Goal: Task Accomplishment & Management: Manage account settings

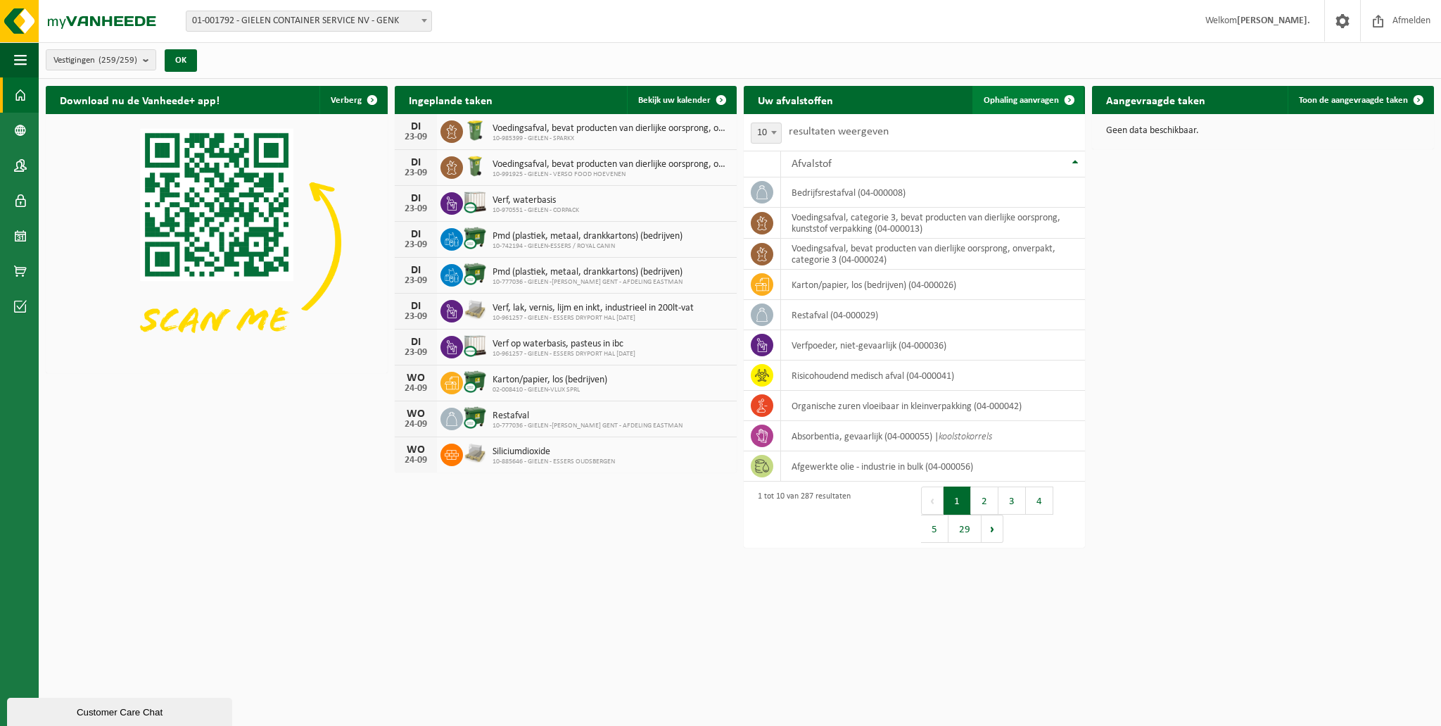
click at [1014, 96] on span "Ophaling aanvragen" at bounding box center [1021, 100] width 75 height 9
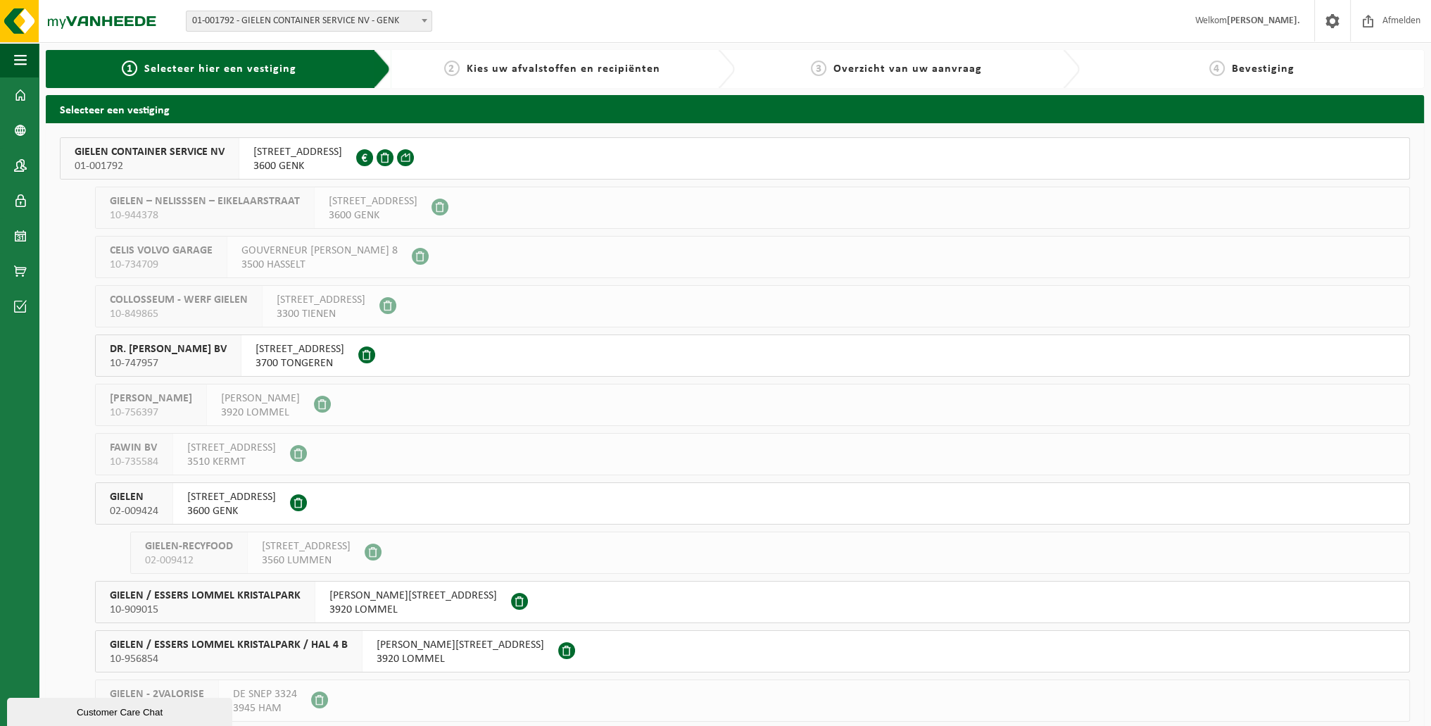
click at [287, 151] on span "EIKELAARSTRAAT 17" at bounding box center [297, 152] width 89 height 14
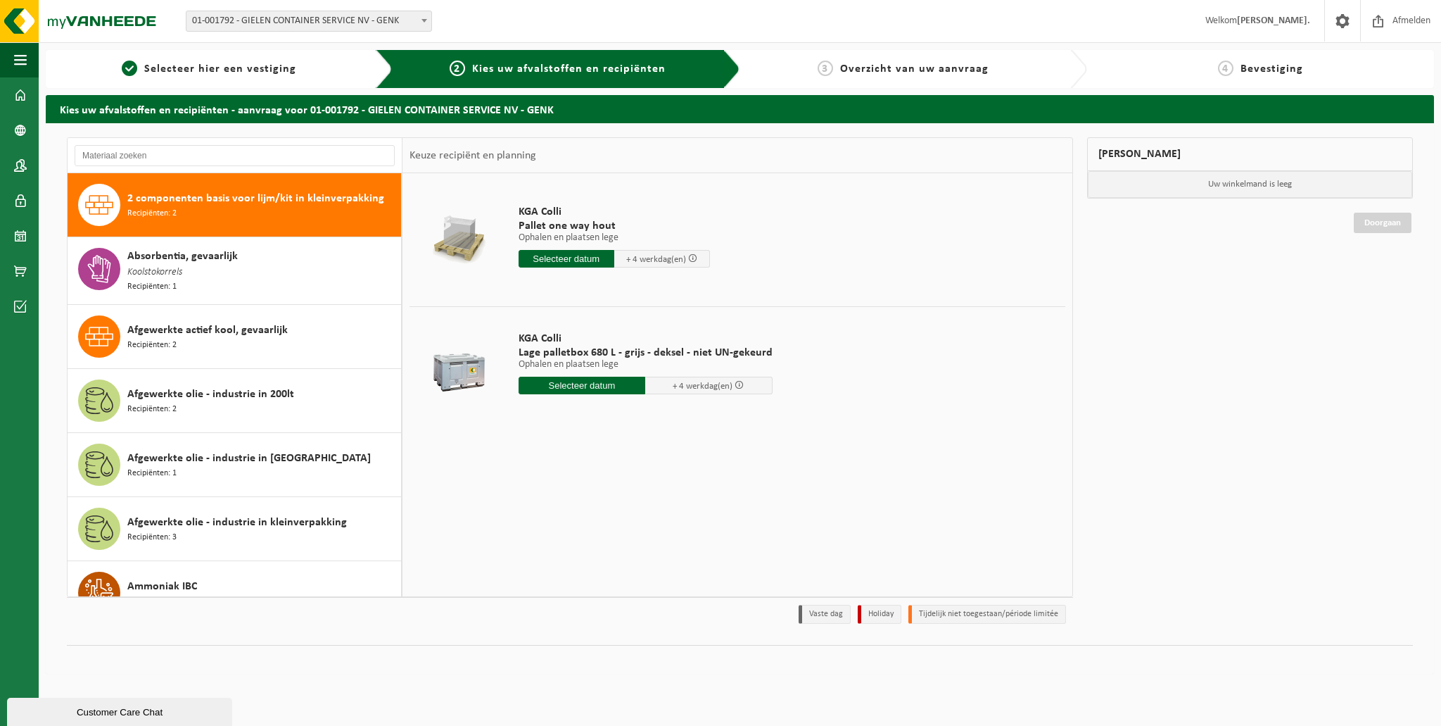
click at [315, 112] on h2 "Kies uw afvalstoffen en recipiënten - aanvraag voor 01-001792 - GIELEN CONTAINE…" at bounding box center [740, 108] width 1389 height 27
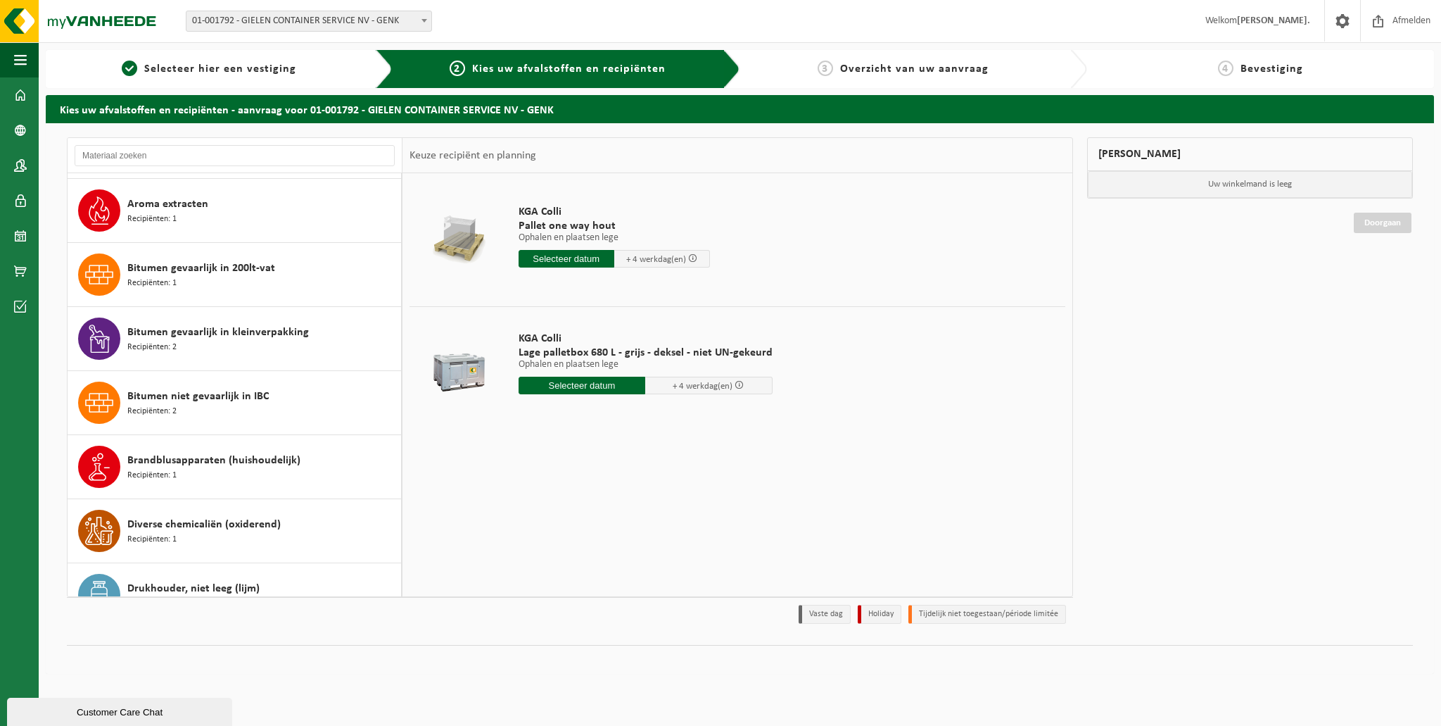
scroll to position [743, 0]
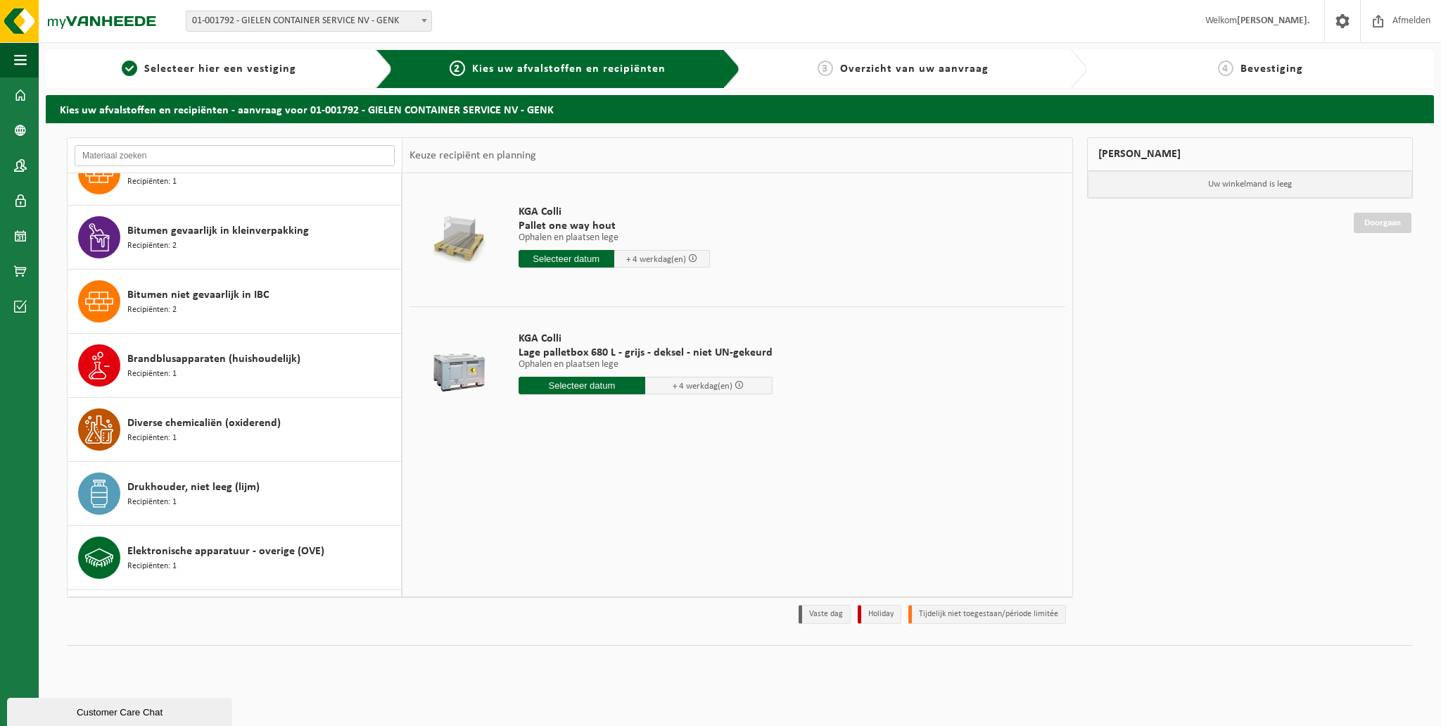
click at [281, 155] on input "text" at bounding box center [235, 155] width 320 height 21
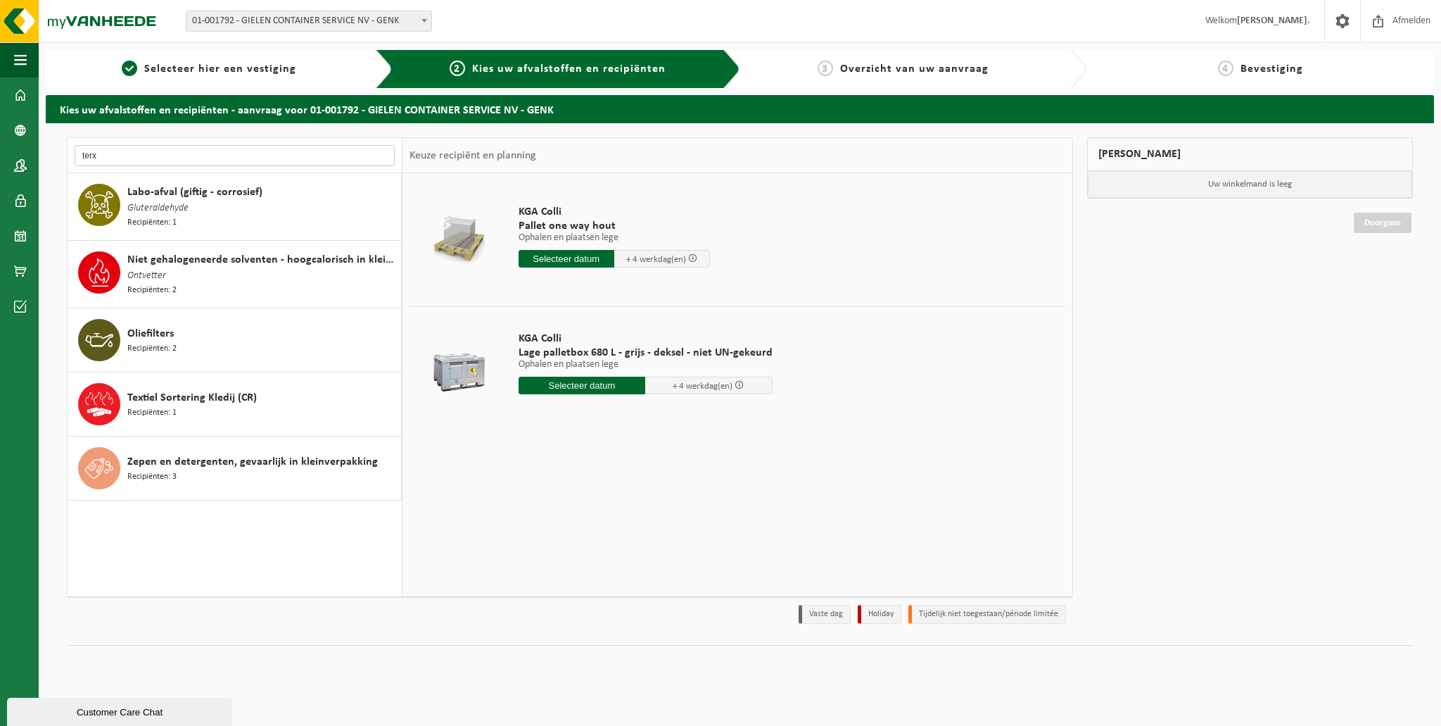
scroll to position [0, 0]
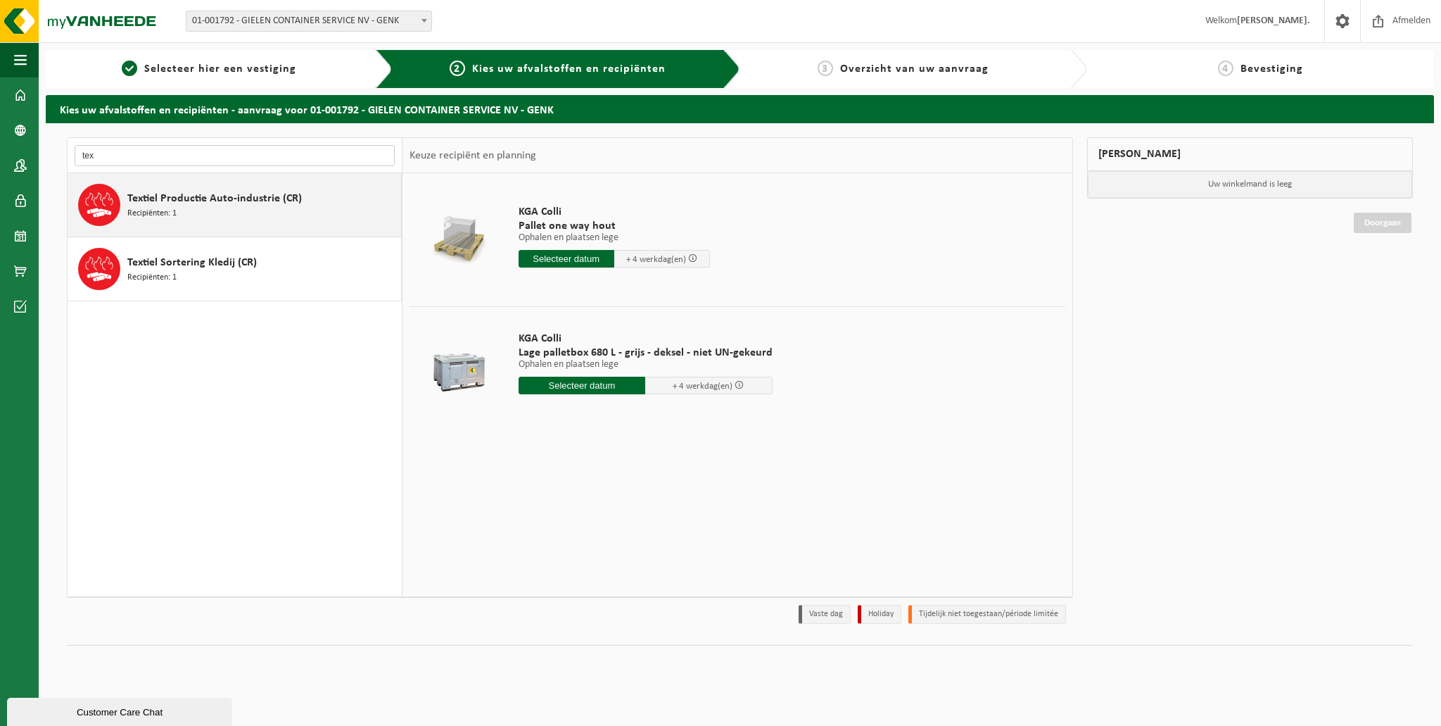
type input "tex"
click at [263, 203] on span "Textiel Productie Auto-industrie (CR)" at bounding box center [214, 198] width 175 height 17
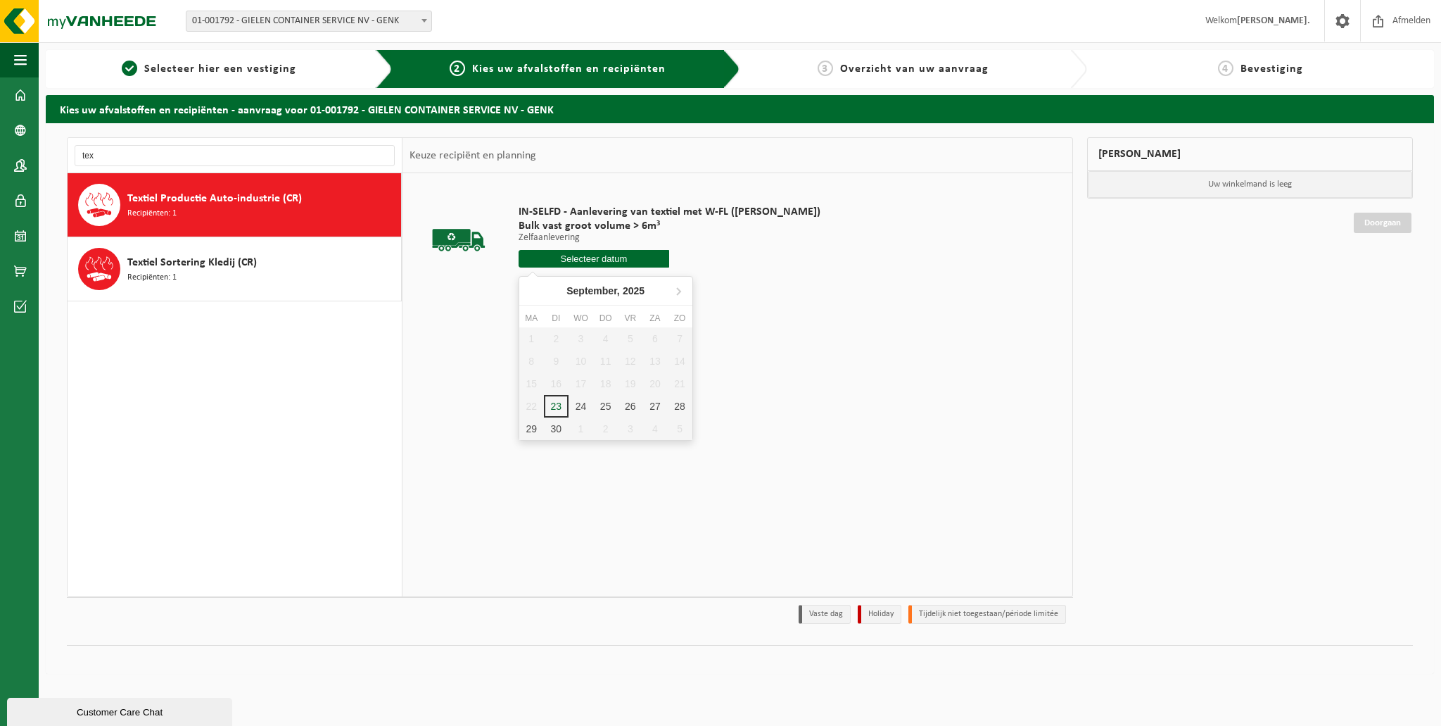
click at [616, 258] on input "text" at bounding box center [594, 259] width 151 height 18
click at [621, 251] on input "text" at bounding box center [594, 259] width 151 height 18
click at [555, 402] on div "23" at bounding box center [556, 406] width 25 height 23
type input "Van 2025-09-23"
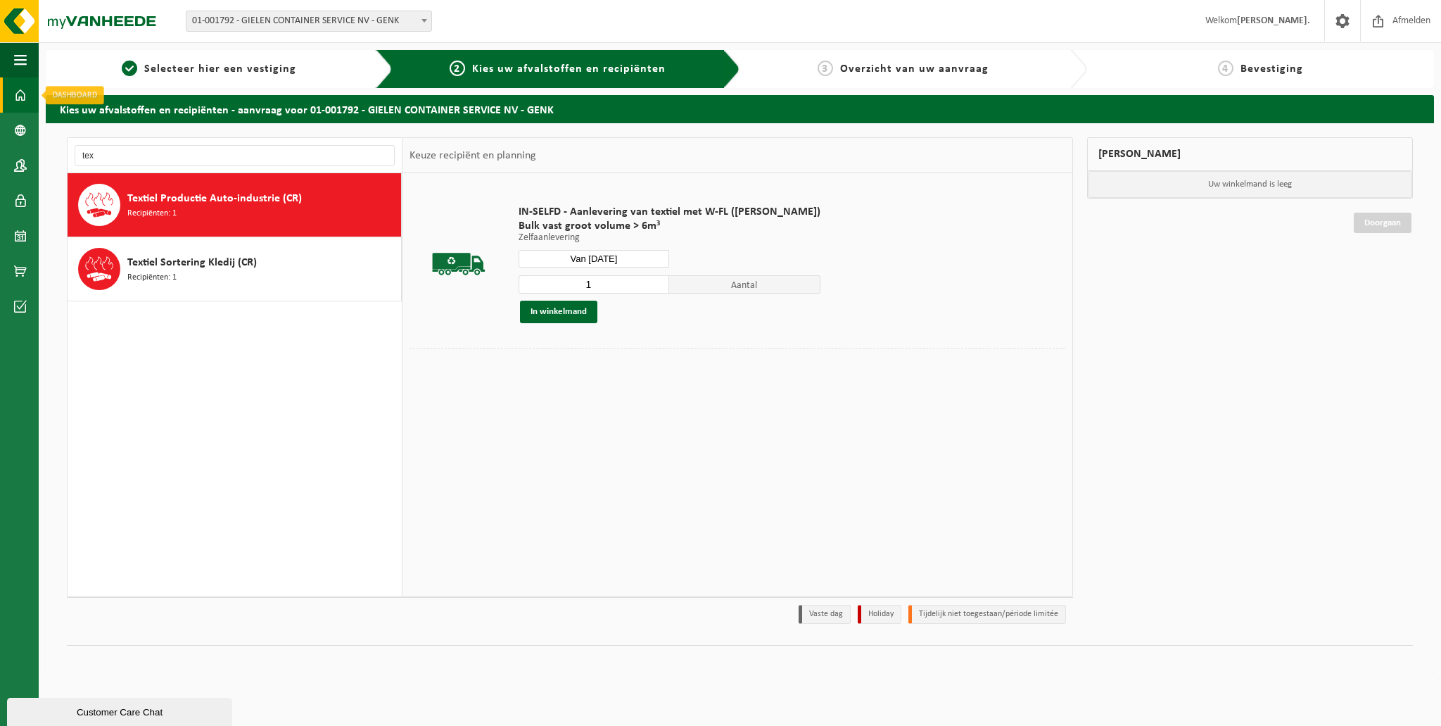
click at [16, 89] on span at bounding box center [20, 94] width 13 height 35
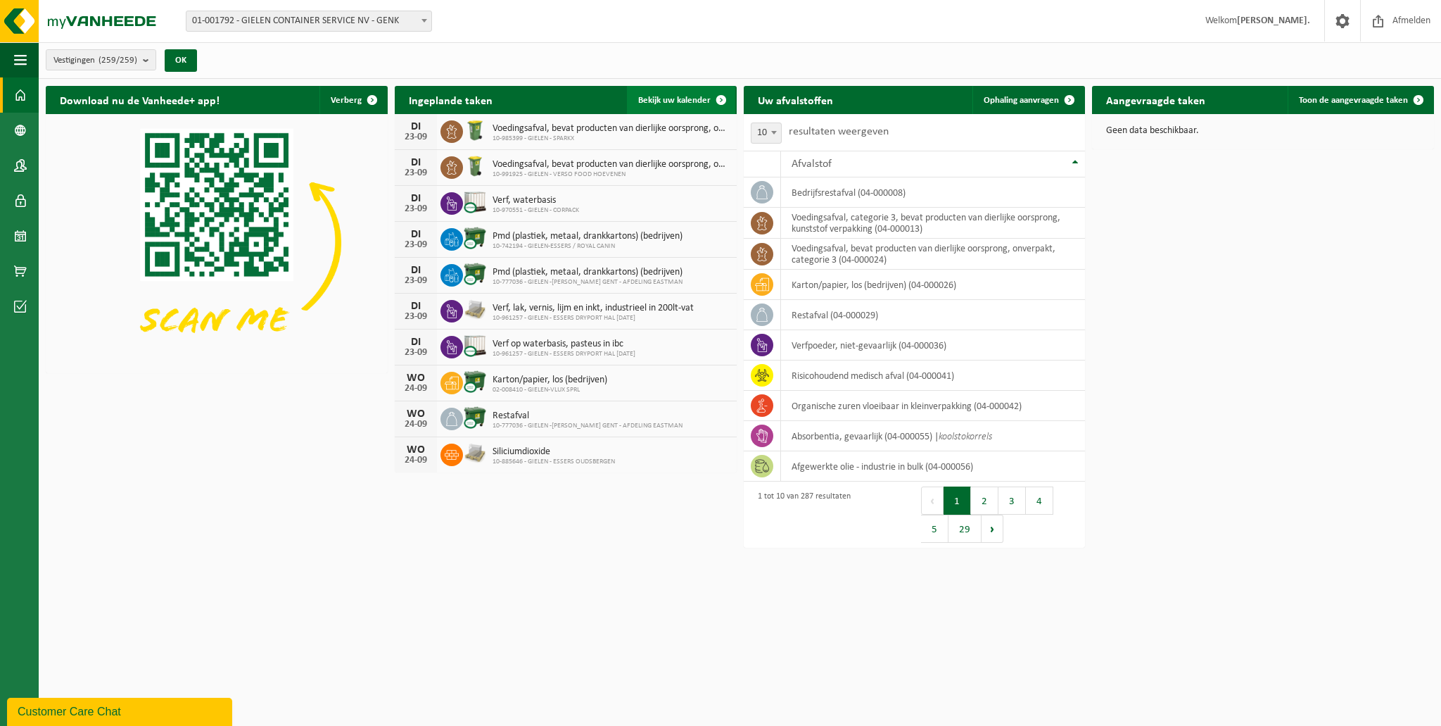
click at [718, 96] on span at bounding box center [721, 100] width 28 height 28
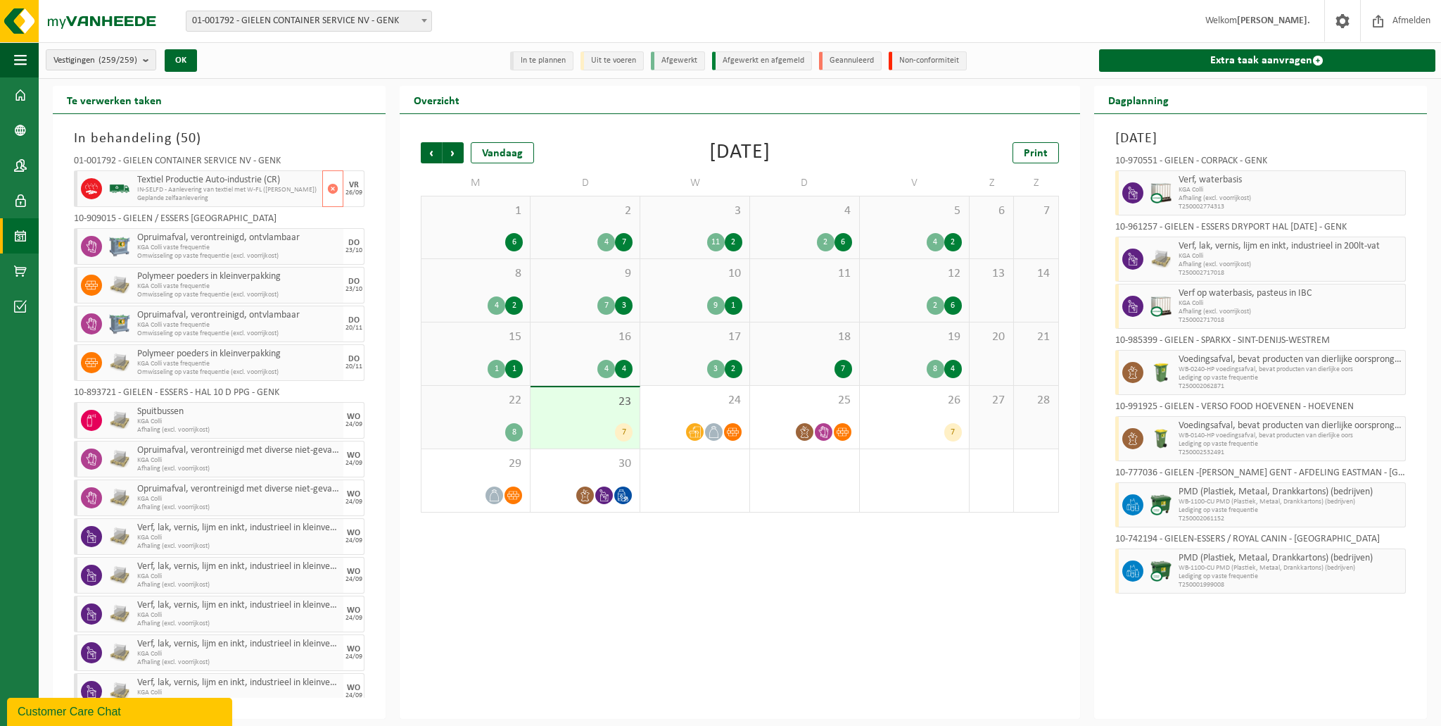
click at [161, 183] on span "Textiel Productie Auto-industrie (CR)" at bounding box center [228, 180] width 182 height 11
click at [898, 405] on span "26" at bounding box center [914, 400] width 95 height 15
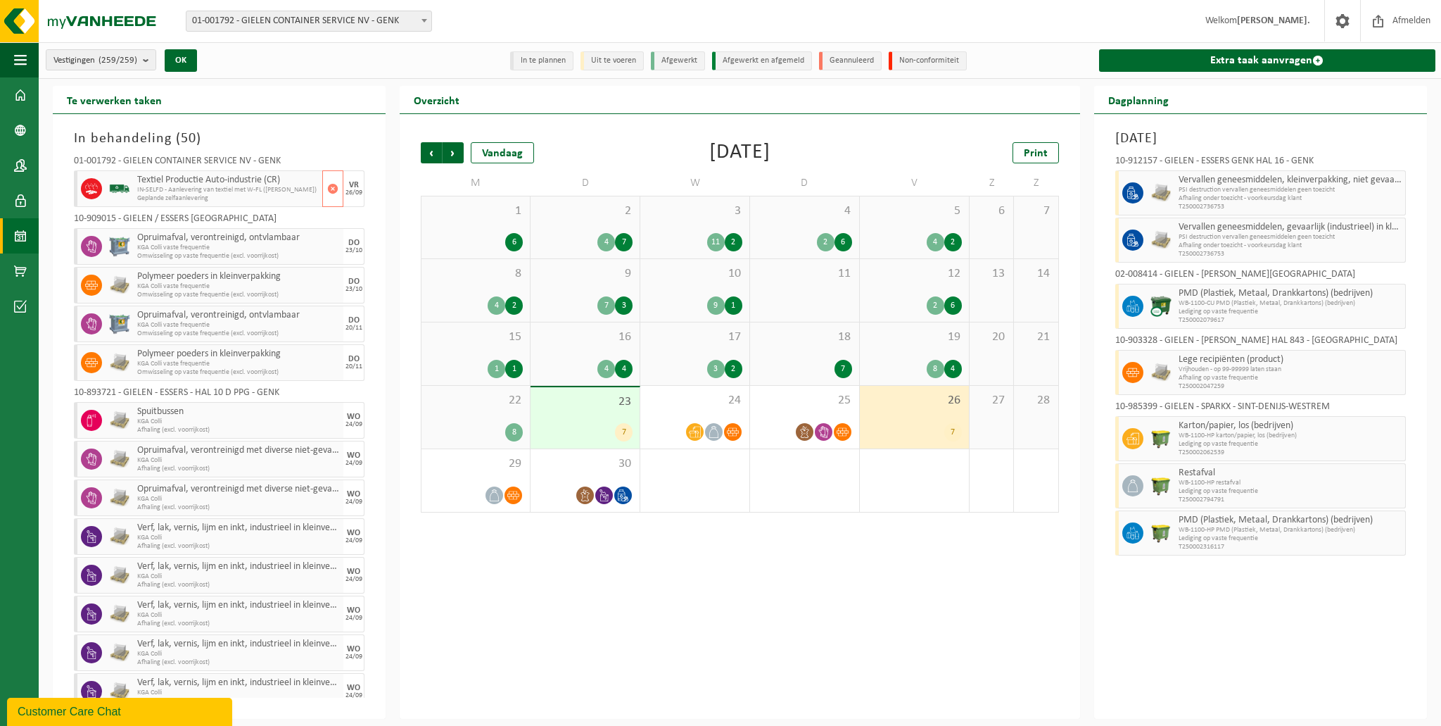
click at [259, 195] on span "Geplande zelfaanlevering" at bounding box center [228, 198] width 182 height 8
click at [346, 189] on div "26/09" at bounding box center [354, 192] width 17 height 7
click at [185, 180] on span "Textiel Productie Auto-industrie (CR)" at bounding box center [228, 180] width 182 height 11
click at [80, 188] on div at bounding box center [90, 188] width 32 height 37
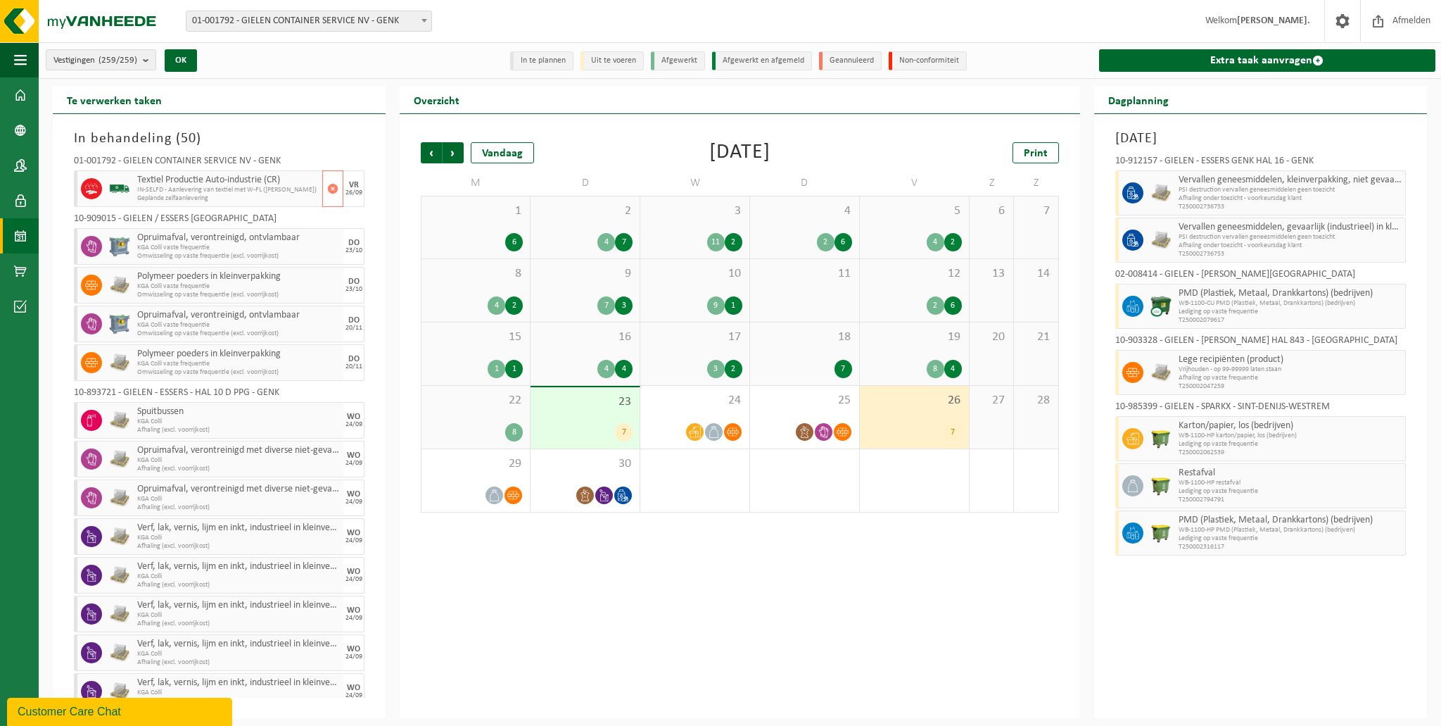
click at [170, 181] on span "Textiel Productie Auto-industrie (CR)" at bounding box center [228, 180] width 182 height 11
click at [670, 412] on div "24" at bounding box center [694, 417] width 109 height 63
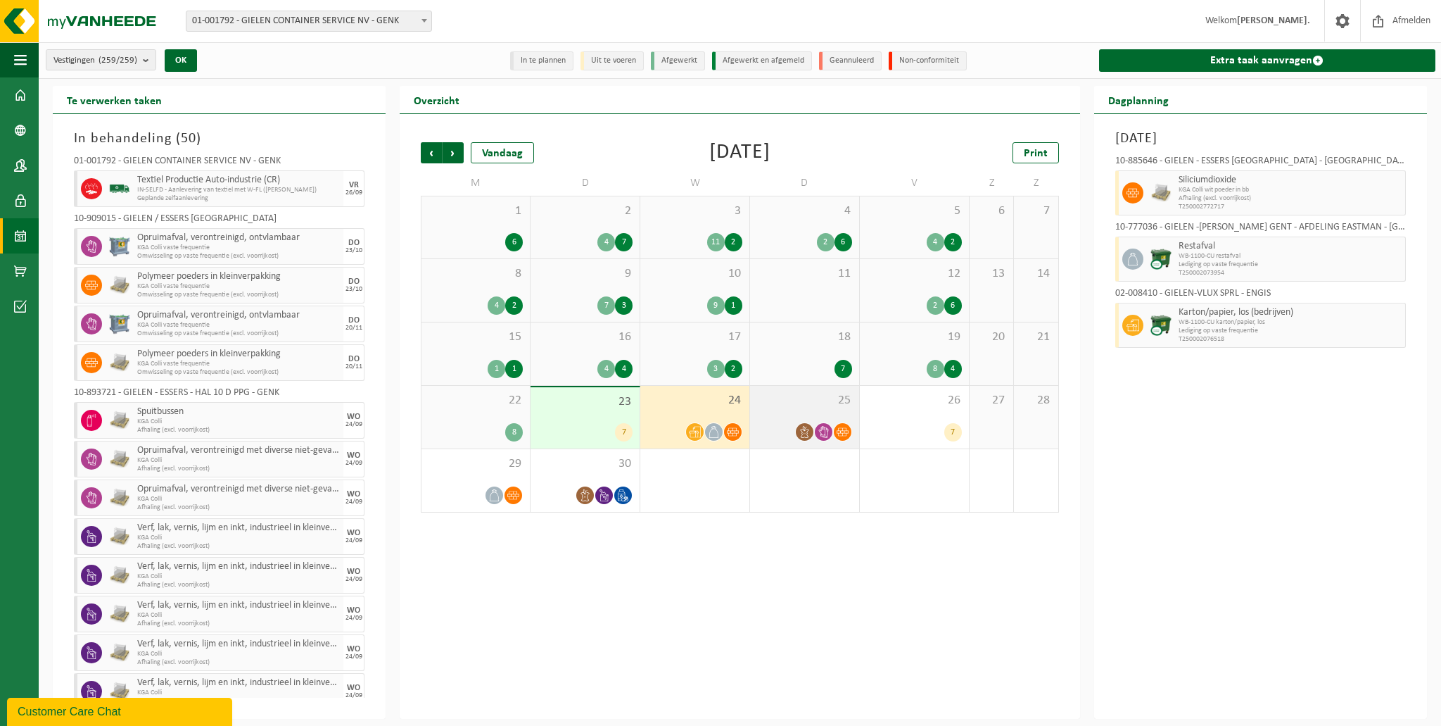
click at [783, 413] on div "25" at bounding box center [804, 417] width 109 height 63
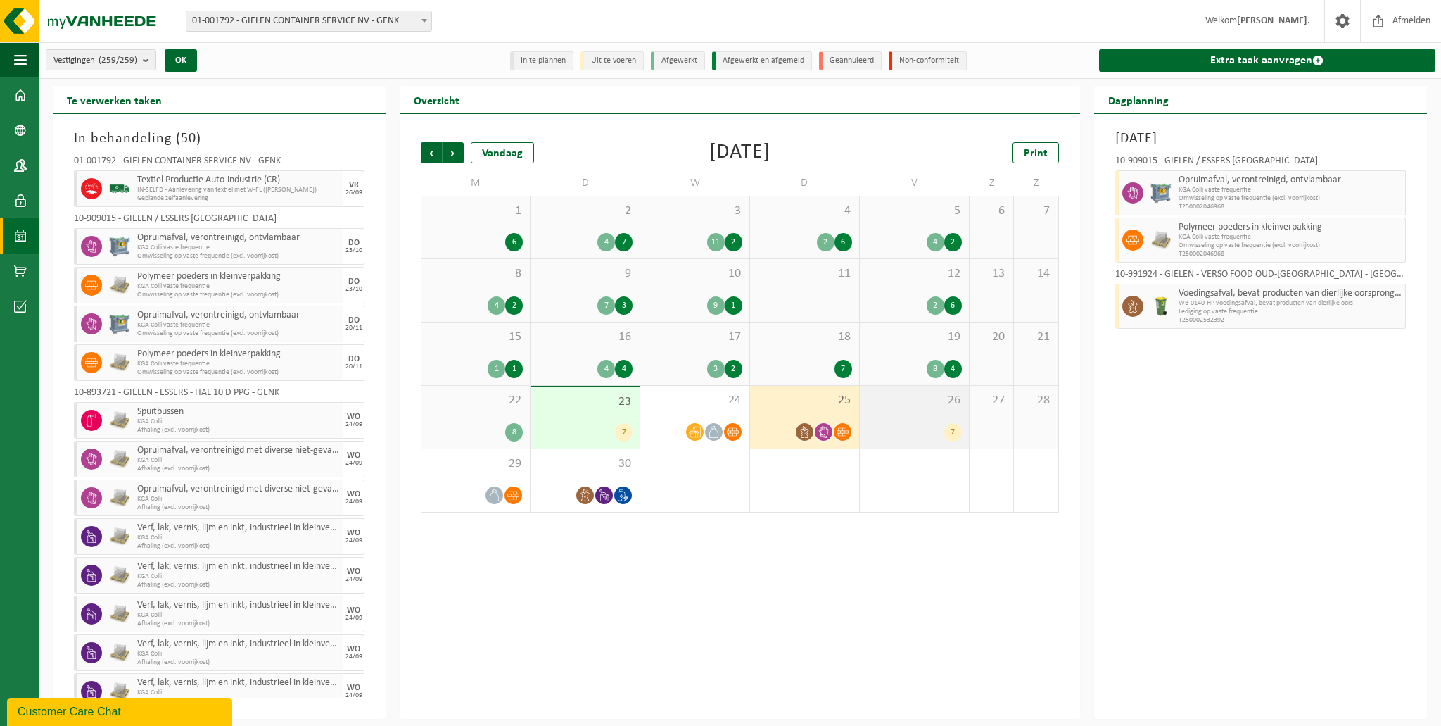
click at [878, 404] on span "26" at bounding box center [914, 400] width 95 height 15
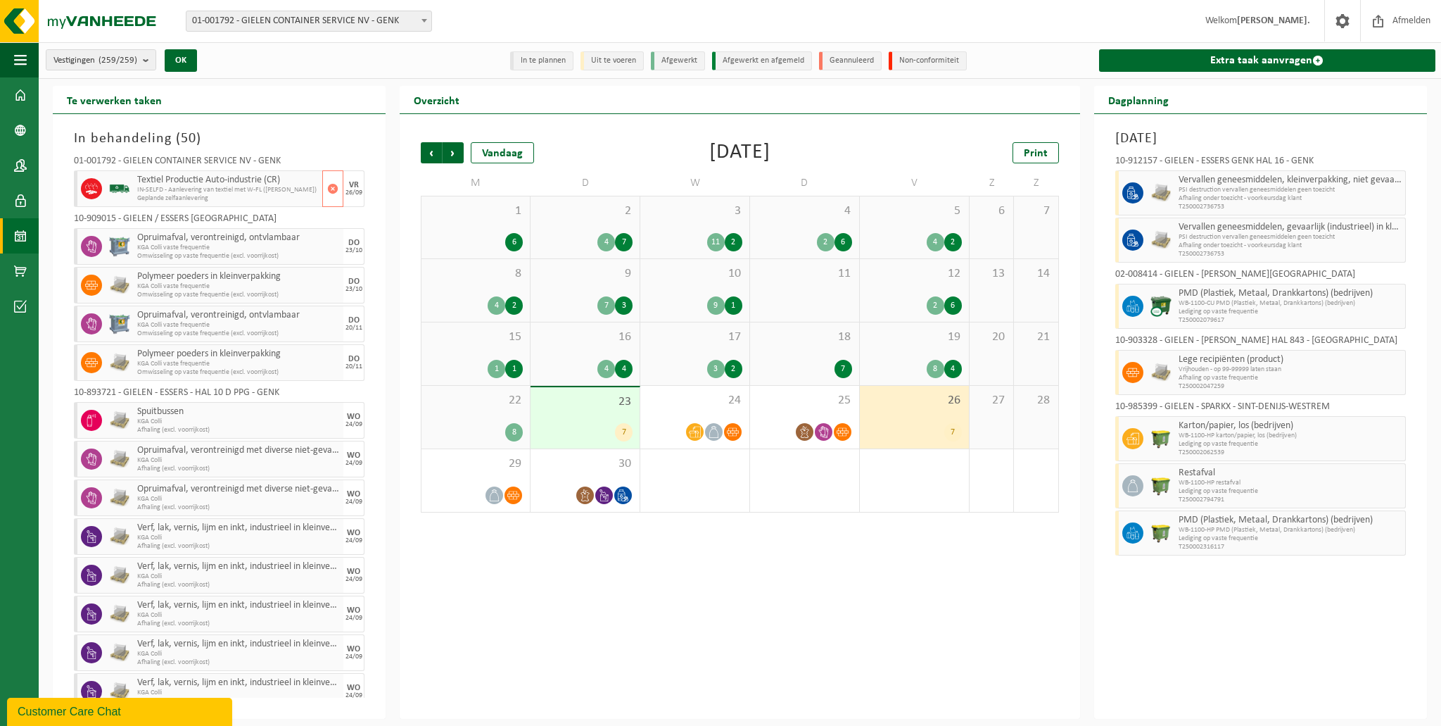
click at [170, 180] on span "Textiel Productie Auto-industrie (CR)" at bounding box center [228, 180] width 182 height 11
click at [228, 189] on span "IN-SELFD - Aanlevering van textiel met W-FL ([PERSON_NAME])" at bounding box center [228, 190] width 182 height 8
drag, startPoint x: 241, startPoint y: 189, endPoint x: 163, endPoint y: 168, distance: 80.7
click at [163, 168] on div "01-001792 - GIELEN CONTAINER SERVICE NV - GENK" at bounding box center [219, 163] width 291 height 14
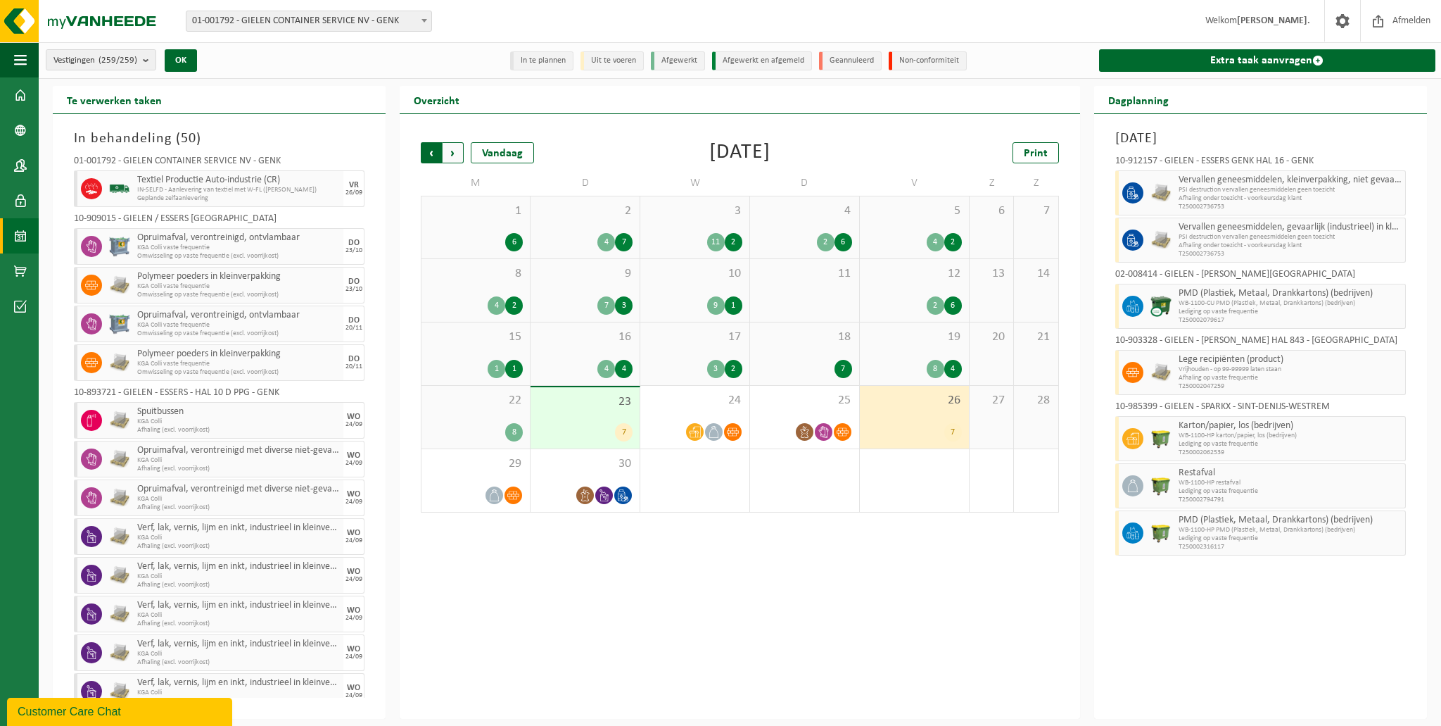
click at [453, 156] on span "Volgende" at bounding box center [453, 152] width 21 height 21
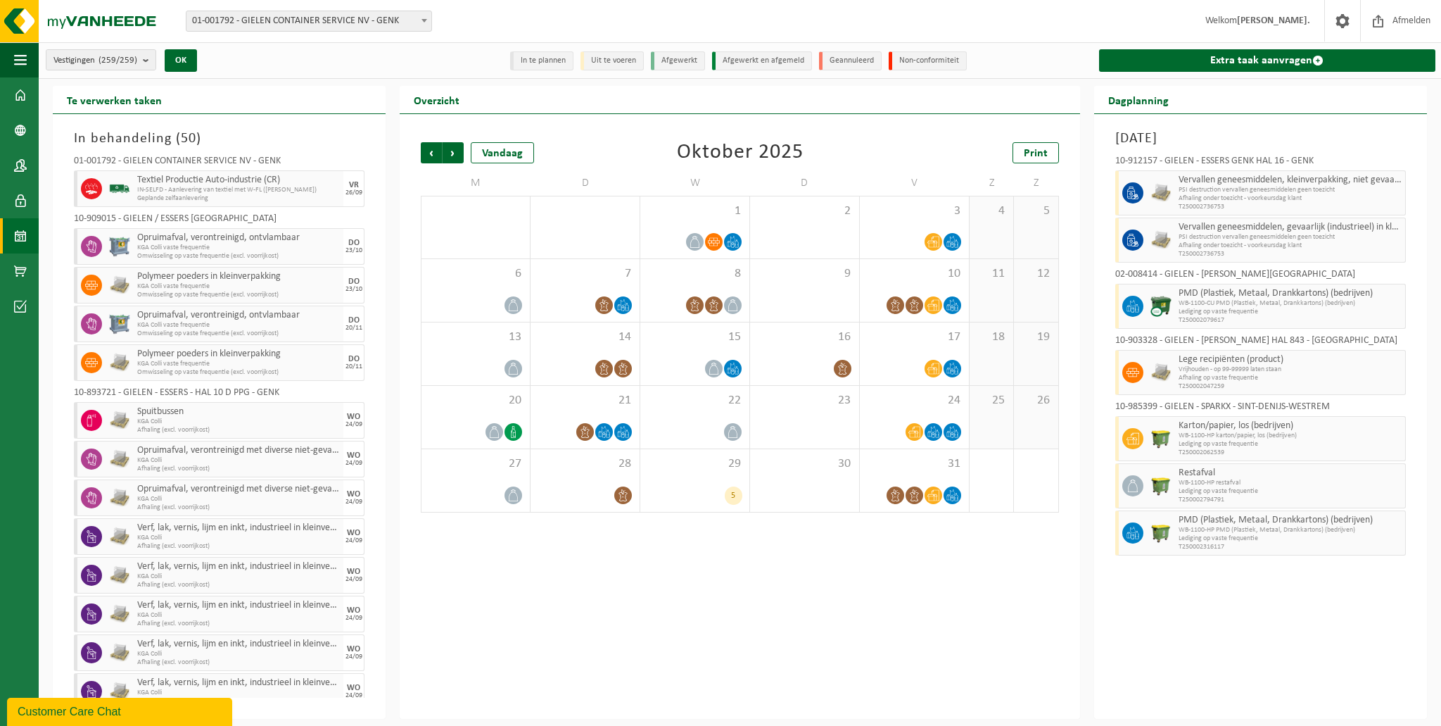
click at [415, 153] on div "Vorige Volgende Vandaag Oktober 2025 Print M D W D V Z Z 29 30 1 2 3 4 5 6 7 8 …" at bounding box center [740, 327] width 652 height 398
click at [424, 151] on span "Vorige" at bounding box center [431, 152] width 21 height 21
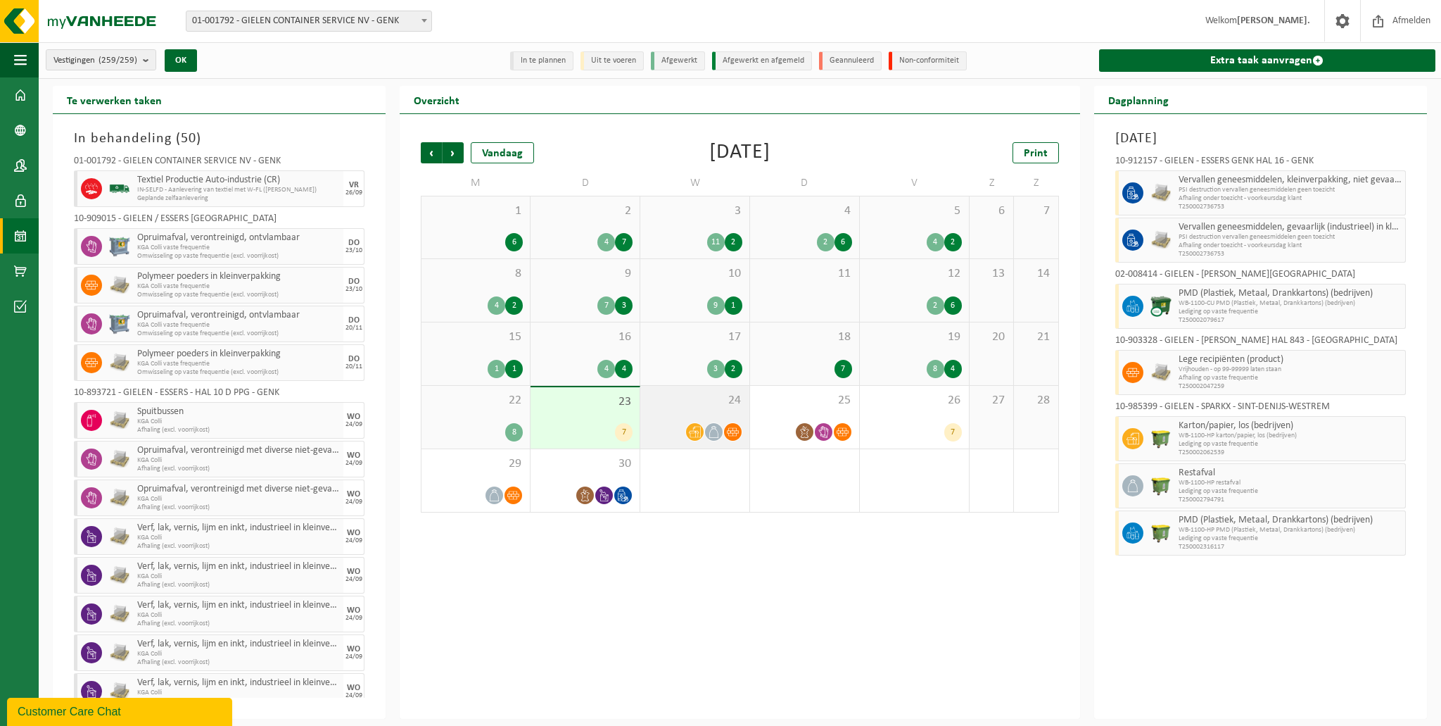
click at [710, 415] on div "24" at bounding box center [694, 417] width 109 height 63
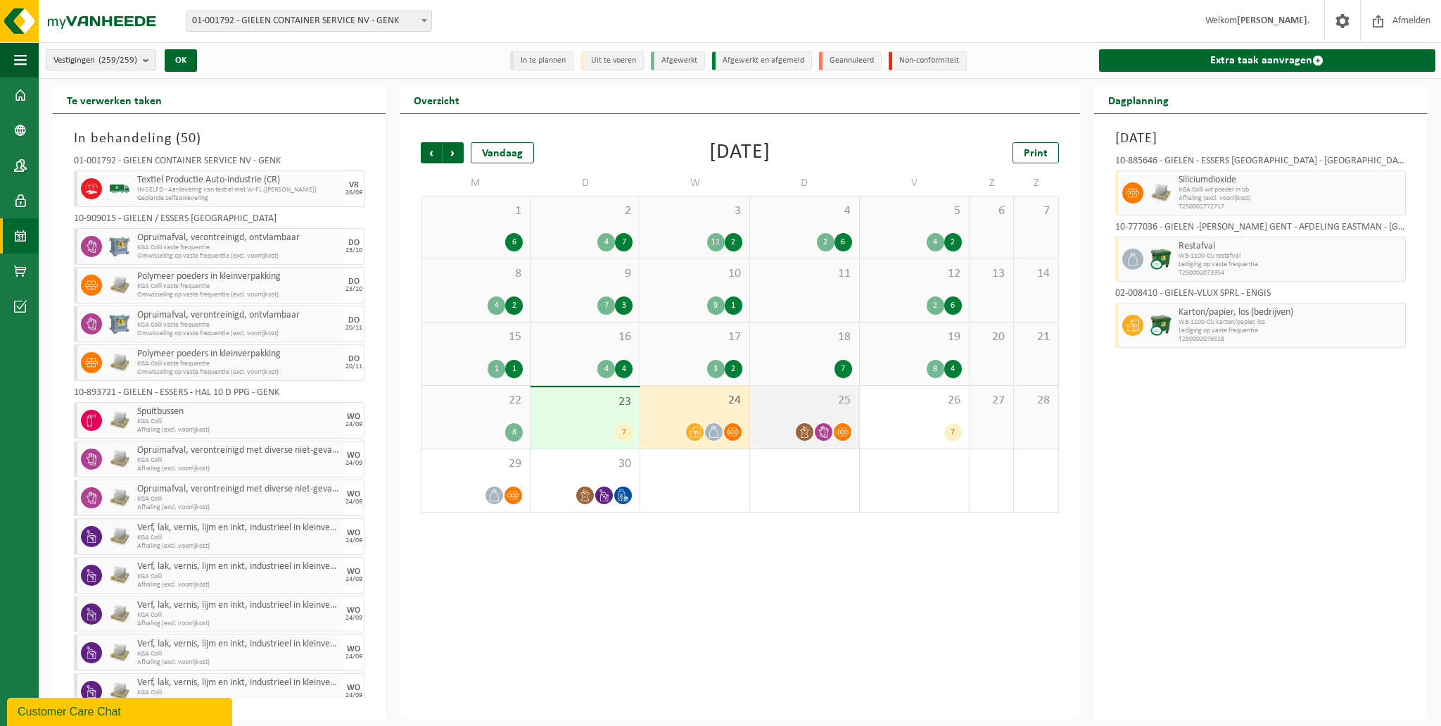
click at [781, 400] on span "25" at bounding box center [804, 400] width 95 height 15
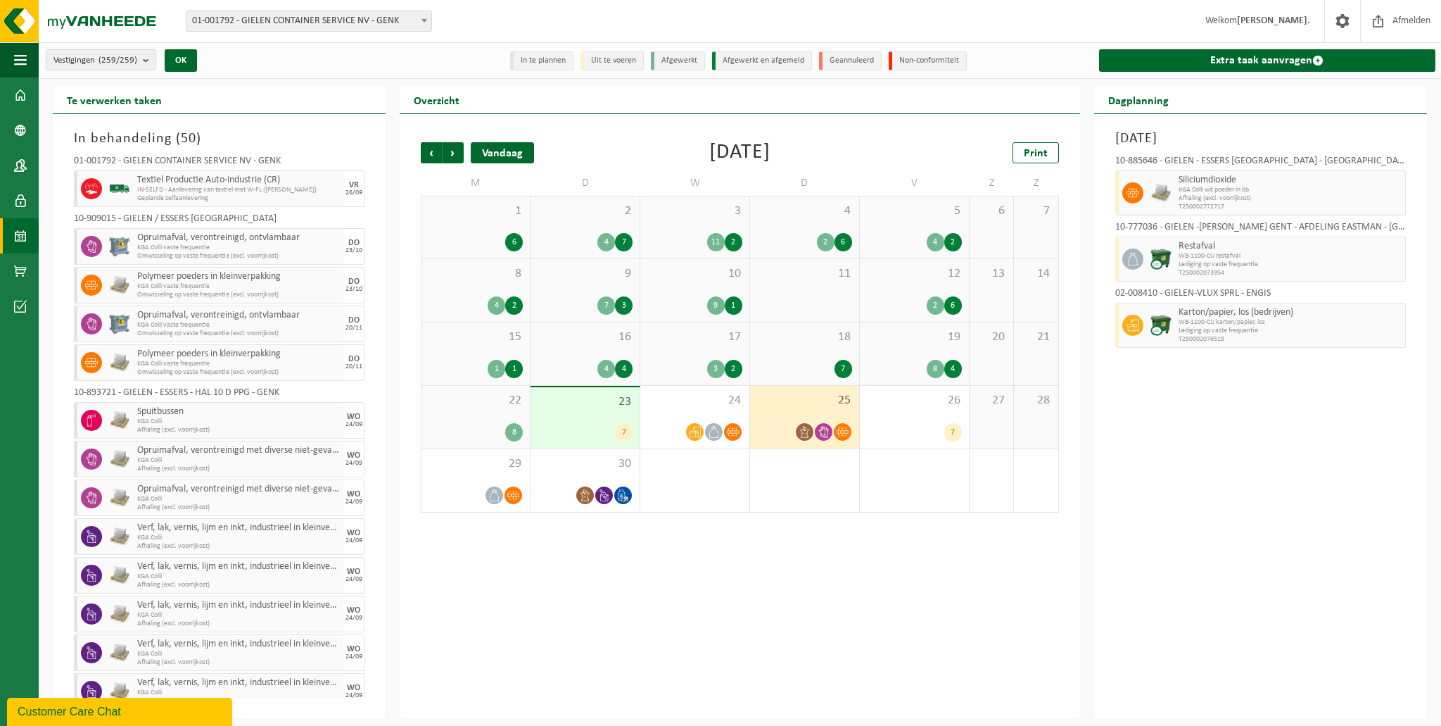
click at [490, 150] on div "Vandaag" at bounding box center [502, 152] width 63 height 21
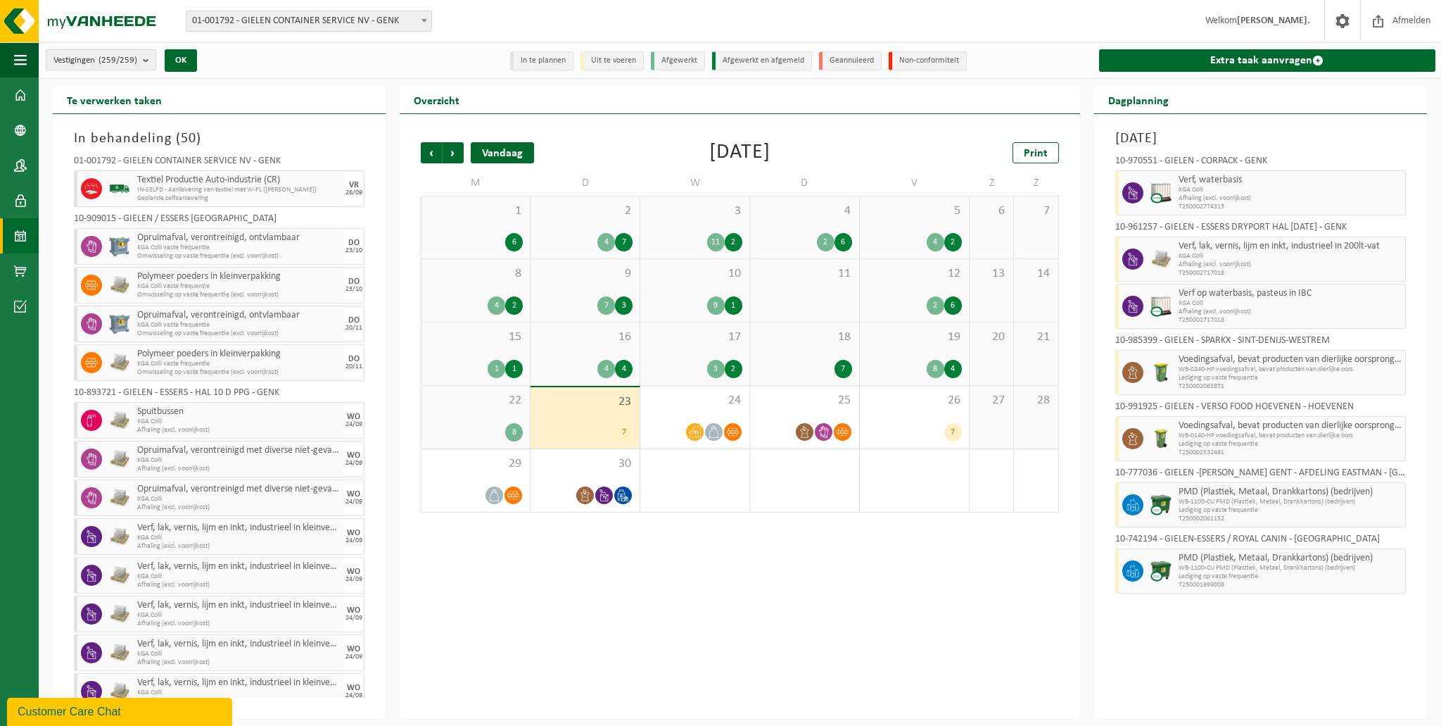
click at [519, 160] on div "Vandaag" at bounding box center [502, 152] width 63 height 21
click at [909, 402] on span "26" at bounding box center [914, 400] width 95 height 15
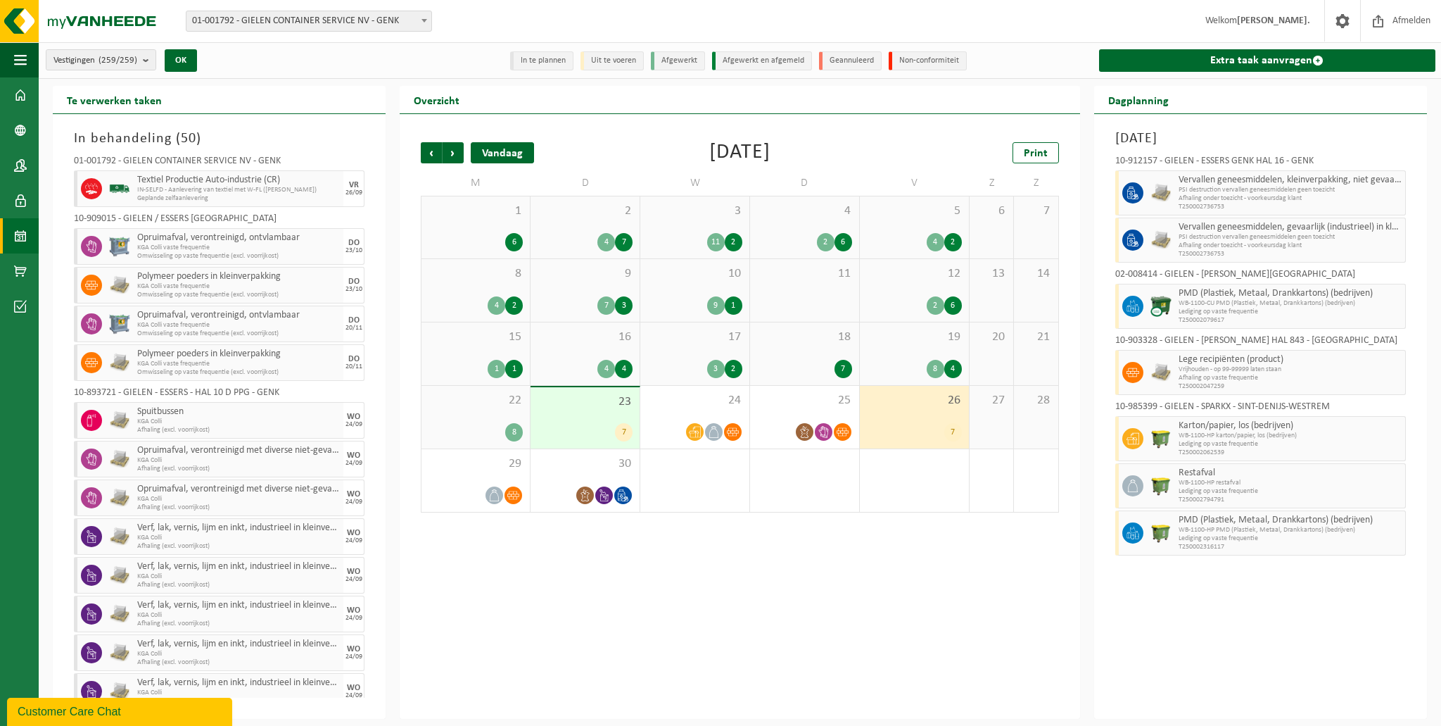
click at [493, 154] on div "Vandaag" at bounding box center [502, 152] width 63 height 21
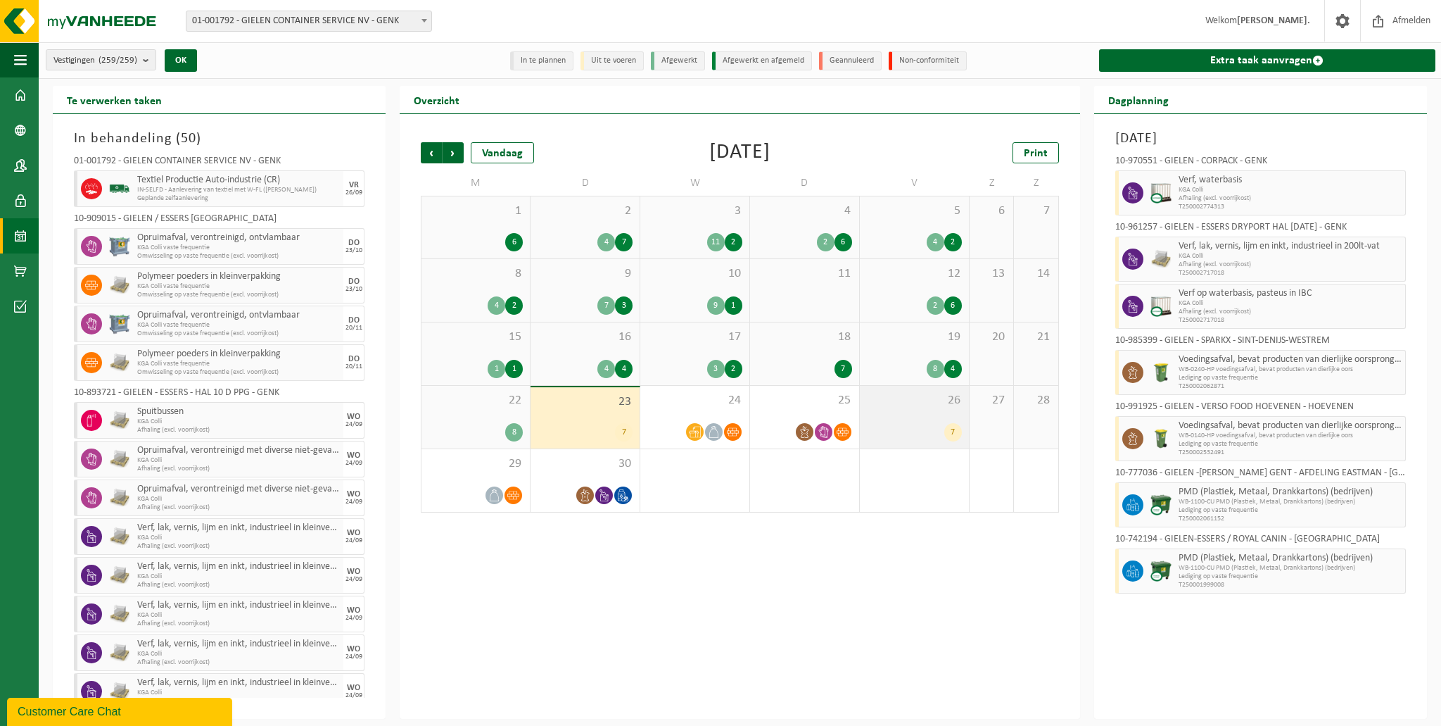
click at [923, 419] on div "26 7" at bounding box center [914, 417] width 109 height 63
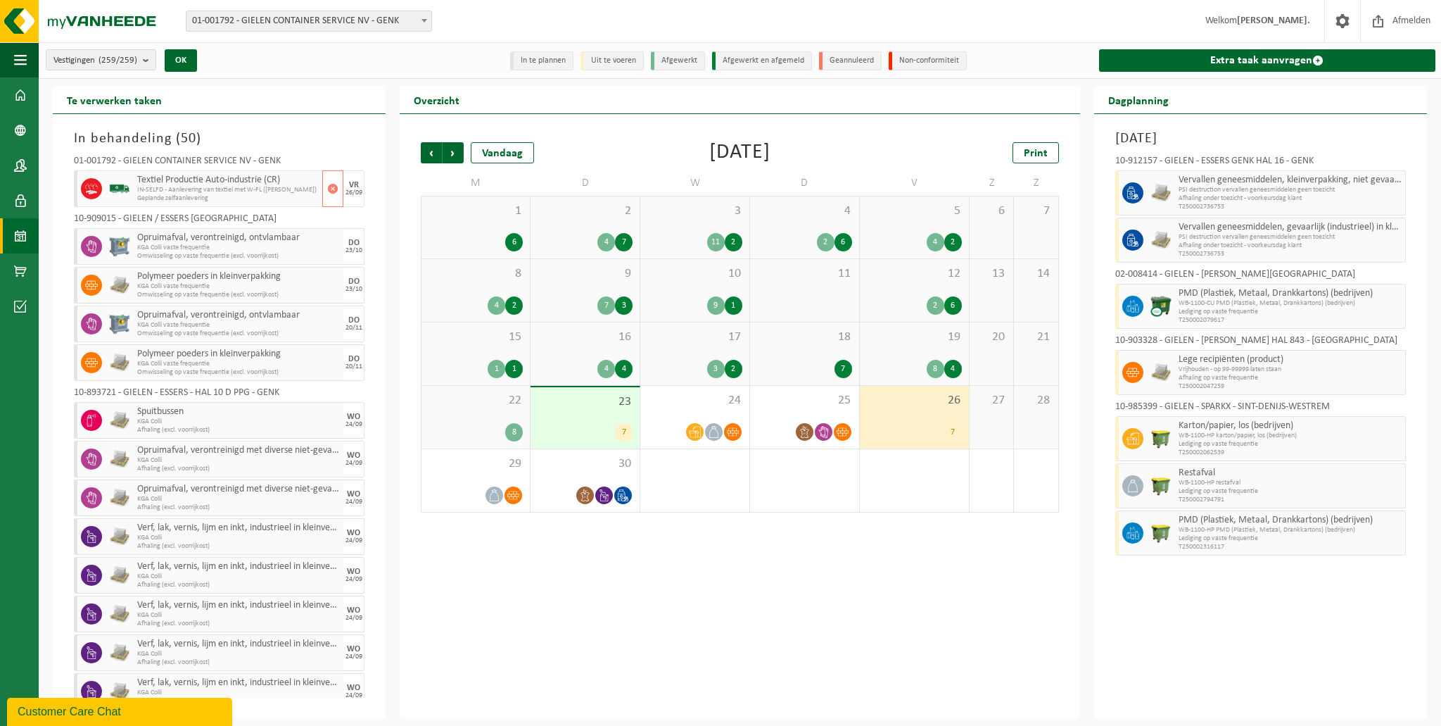
click at [346, 191] on div "26/09" at bounding box center [354, 192] width 17 height 7
click at [170, 191] on span "IN-SELFD - Aanlevering van textiel met W-FL ([PERSON_NAME])" at bounding box center [228, 190] width 182 height 8
click at [30, 100] on link "Dashboard" at bounding box center [19, 94] width 39 height 35
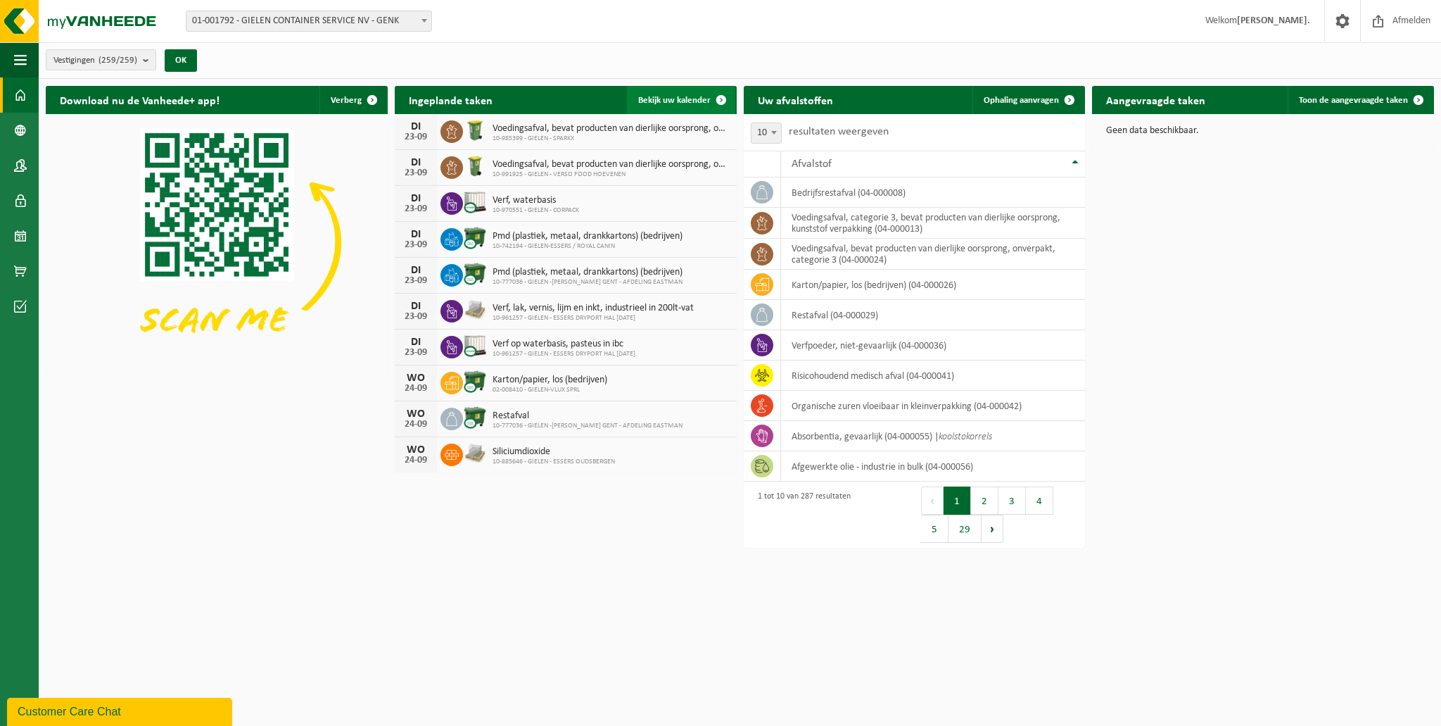
click at [726, 103] on span at bounding box center [721, 100] width 28 height 28
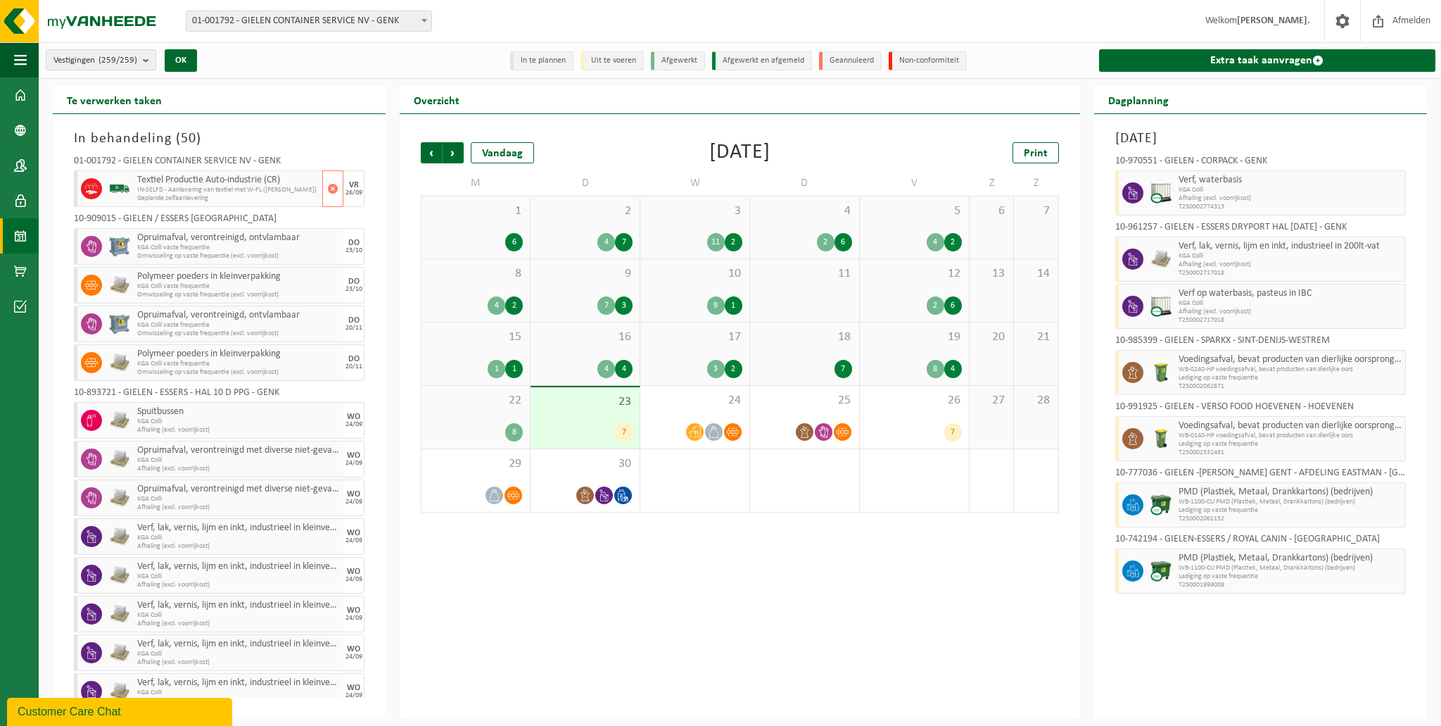
click at [236, 172] on div "Textiel Productie Auto-industrie (CR) IN-SELFD - Aanlevering van textiel met W-…" at bounding box center [228, 188] width 189 height 37
drag, startPoint x: 75, startPoint y: 162, endPoint x: 115, endPoint y: 177, distance: 42.8
click at [115, 177] on div "01-001792 - GIELEN CONTAINER SERVICE NV - GENK Textiel Productie Auto-industrie…" at bounding box center [219, 423] width 305 height 548
click at [141, 267] on div "Polymeer poeders in kleinverpakking KGA Colli vaste frequentie Omwisseling op v…" at bounding box center [228, 285] width 189 height 37
click at [151, 218] on div "10-909015 - GIELEN / ESSERS [GEOGRAPHIC_DATA]" at bounding box center [219, 221] width 291 height 14
